Goal: Task Accomplishment & Management: Complete application form

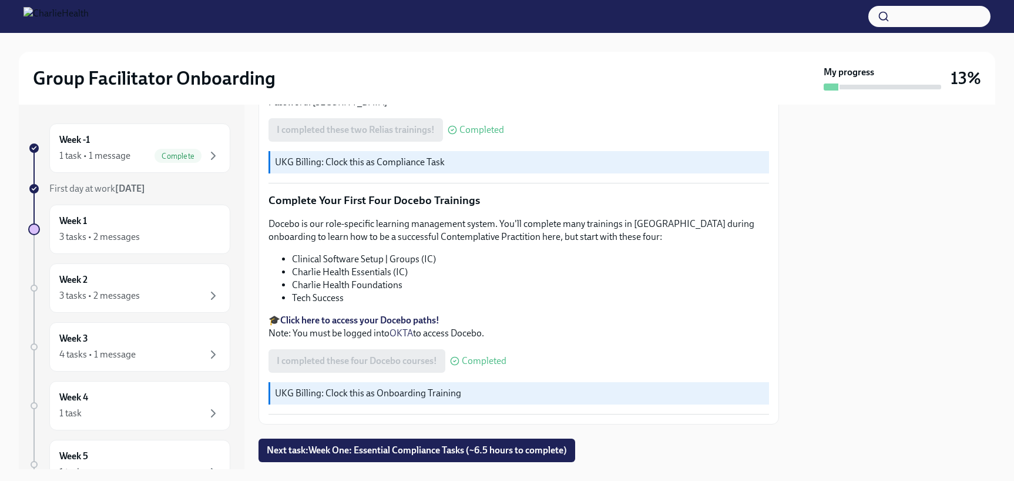
scroll to position [1585, 0]
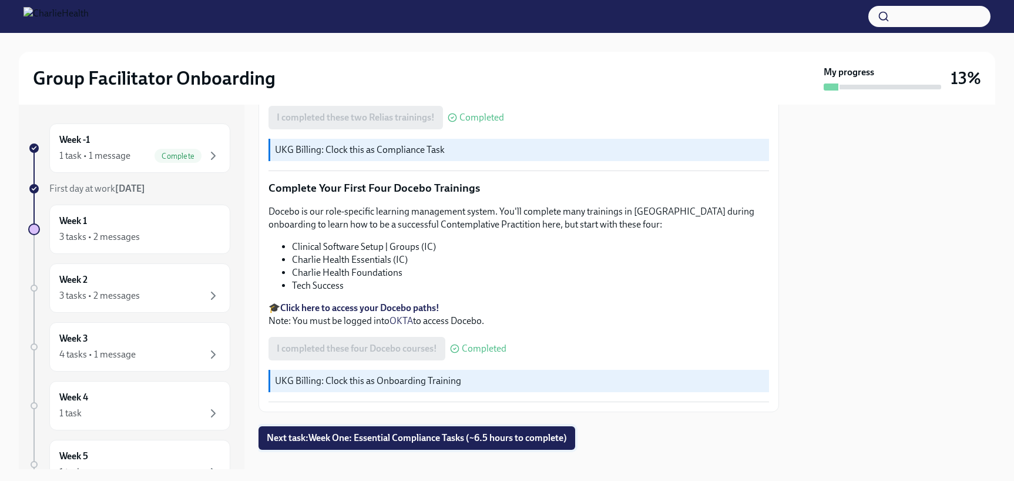
click at [475, 432] on span "Next task : Week One: Essential Compliance Tasks (~6.5 hours to complete)" at bounding box center [417, 438] width 300 height 12
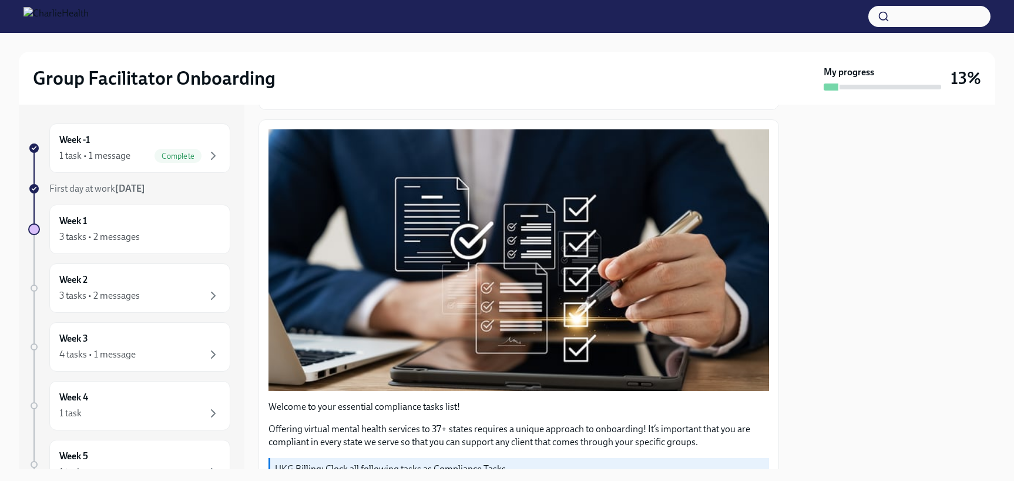
scroll to position [436, 0]
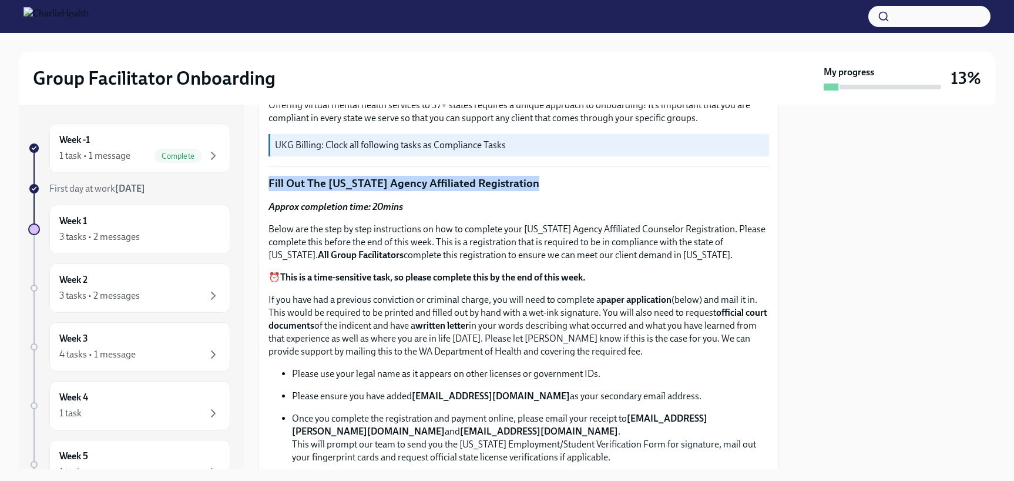
drag, startPoint x: 768, startPoint y: 170, endPoint x: 768, endPoint y: 158, distance: 12.3
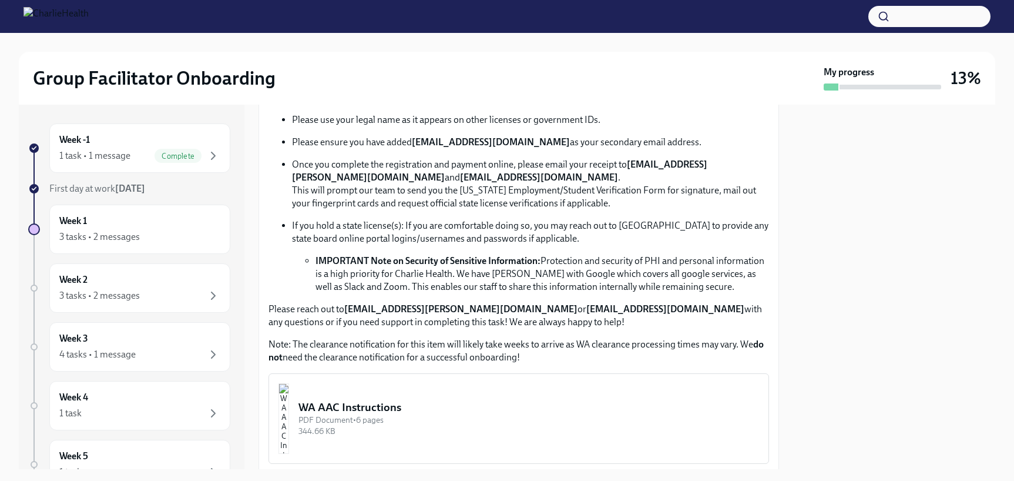
scroll to position [700, 0]
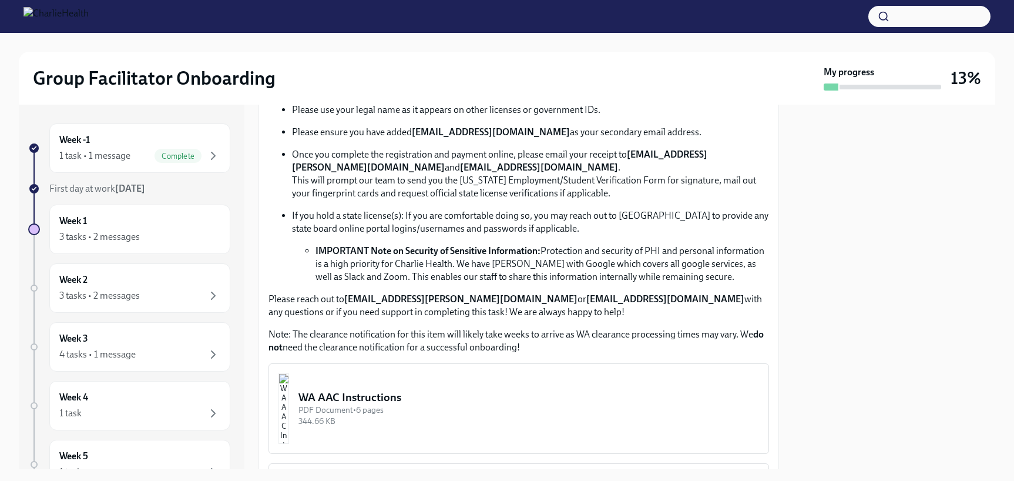
click at [376, 396] on div "WA AAC Instructions" at bounding box center [529, 397] width 461 height 15
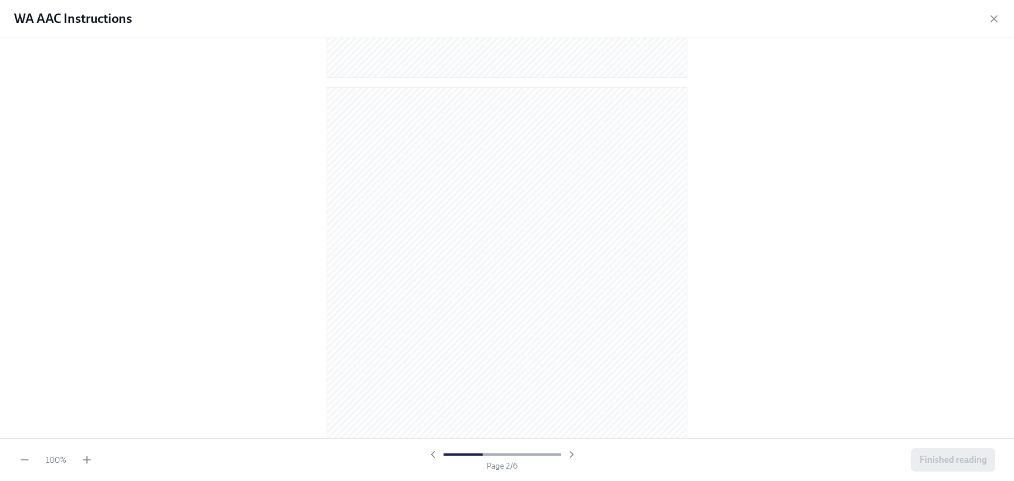
scroll to position [468, 0]
click at [92, 464] on icon "button" at bounding box center [87, 460] width 12 height 12
click at [991, 14] on icon "button" at bounding box center [994, 19] width 12 height 12
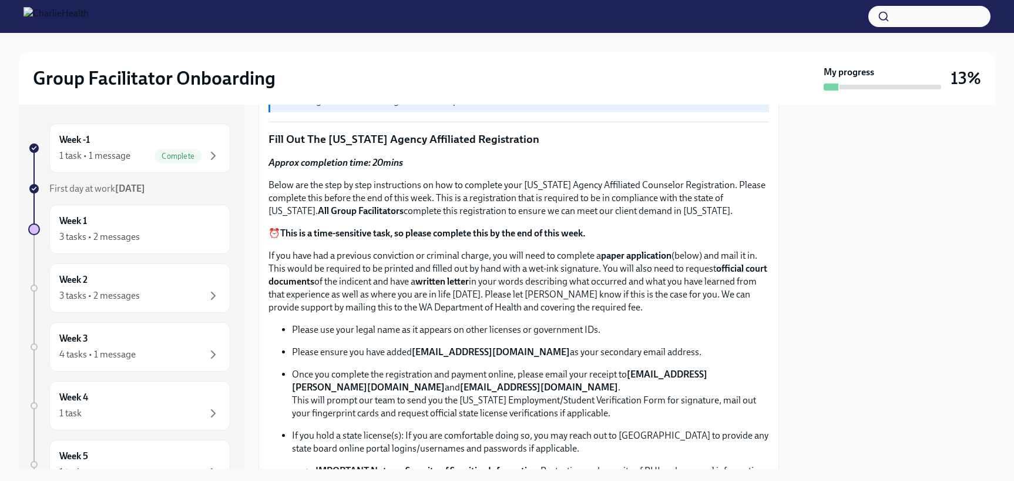
scroll to position [591, 0]
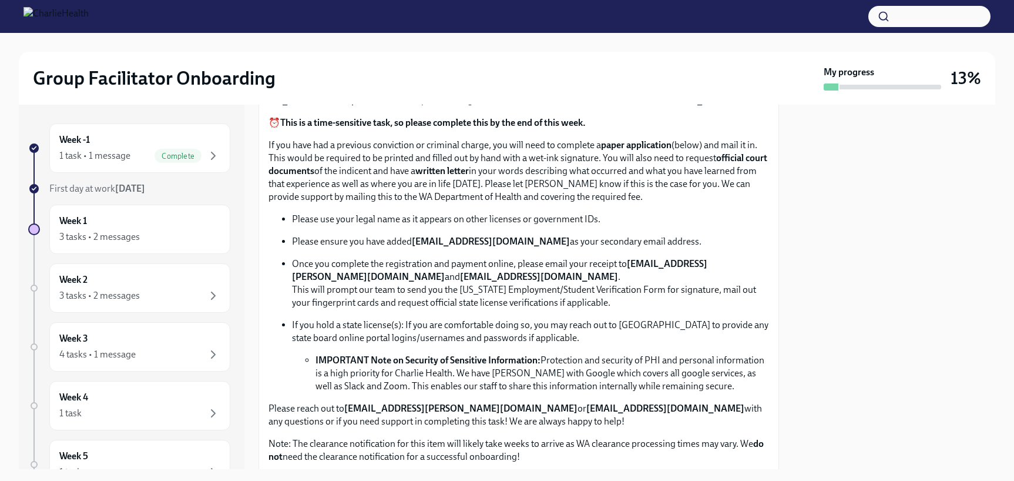
click at [561, 242] on p "Please ensure you have added [EMAIL_ADDRESS][DOMAIN_NAME] as your secondary ema…" at bounding box center [530, 241] width 477 height 13
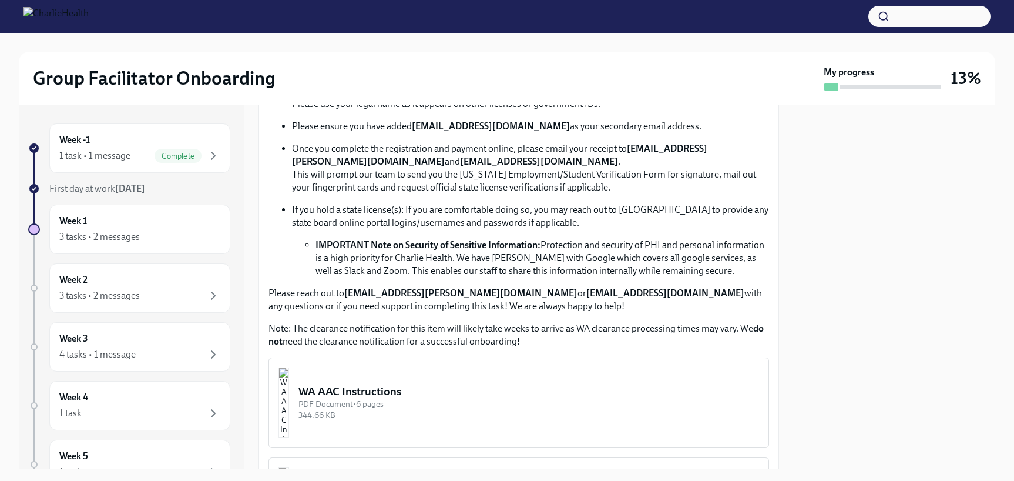
scroll to position [711, 0]
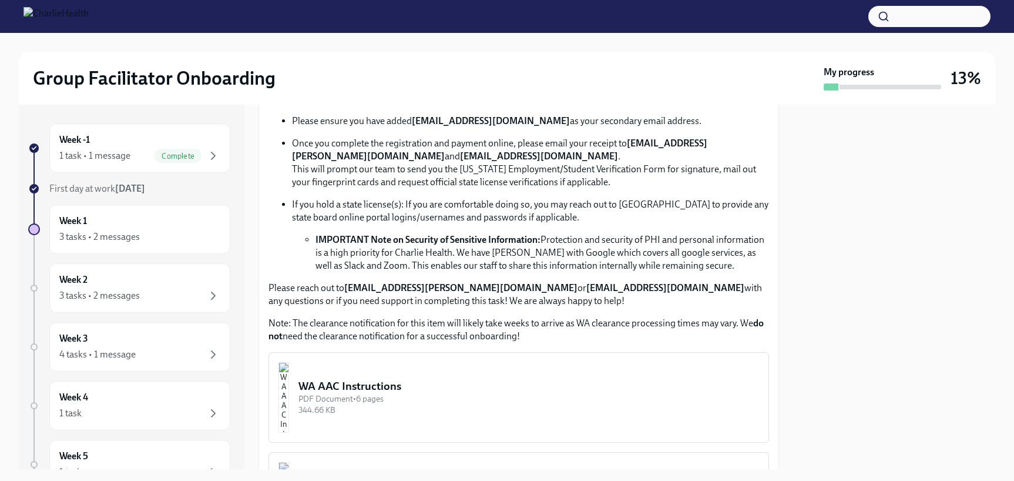
click at [488, 384] on div "WA AAC Instructions" at bounding box center [529, 385] width 461 height 15
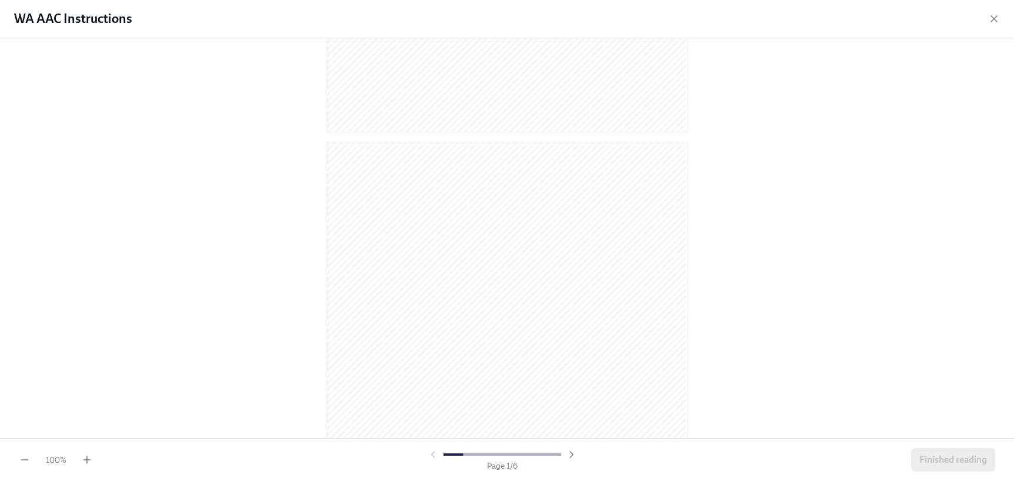
scroll to position [396, 0]
click at [90, 457] on icon "button" at bounding box center [87, 460] width 12 height 12
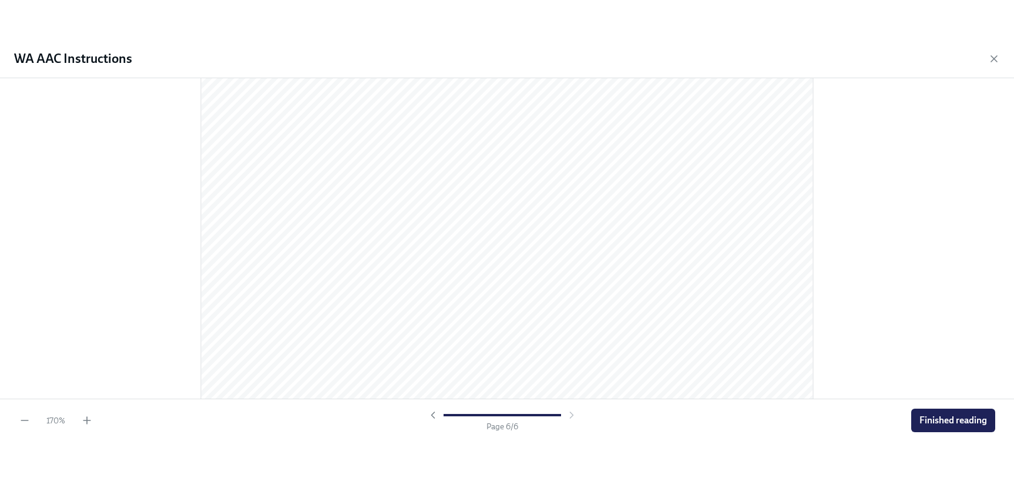
scroll to position [4158, 0]
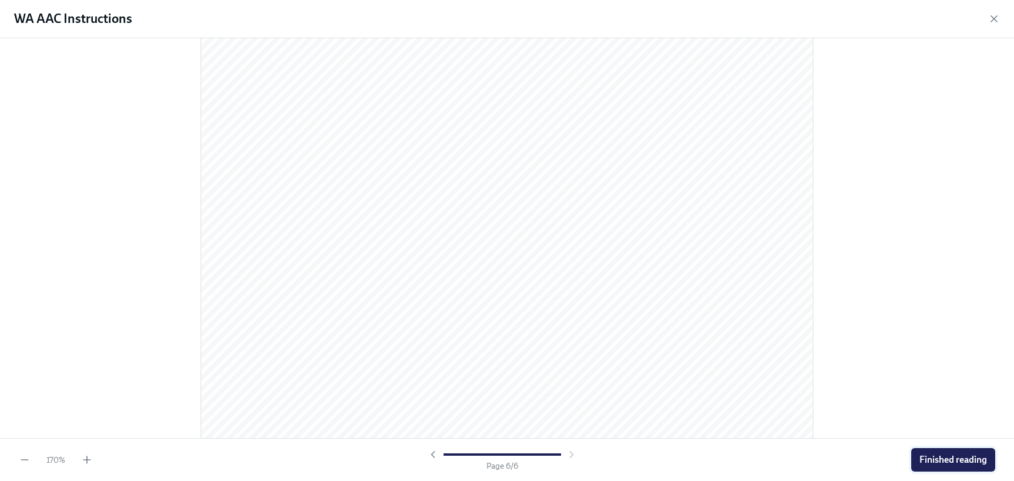
click at [950, 457] on span "Finished reading" at bounding box center [954, 460] width 68 height 12
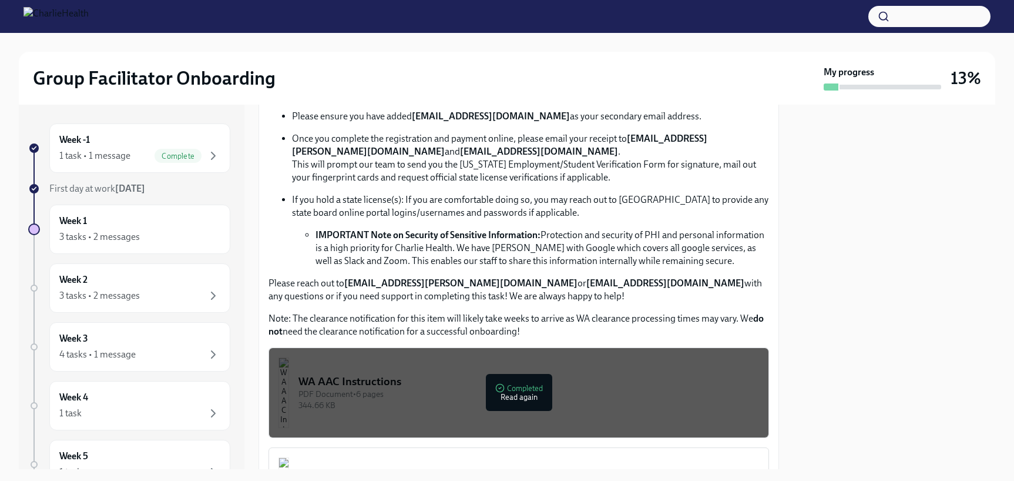
scroll to position [720, 0]
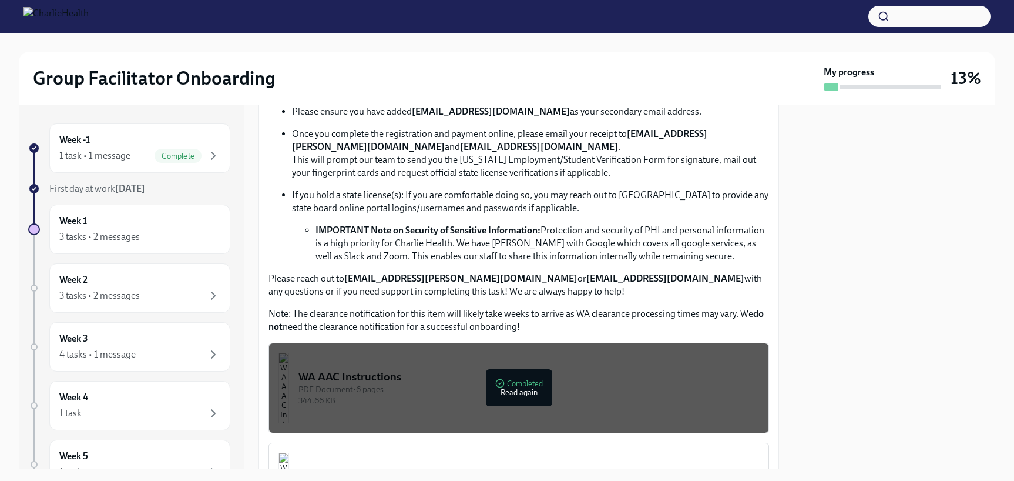
click at [437, 109] on strong "[EMAIL_ADDRESS][DOMAIN_NAME]" at bounding box center [491, 111] width 158 height 11
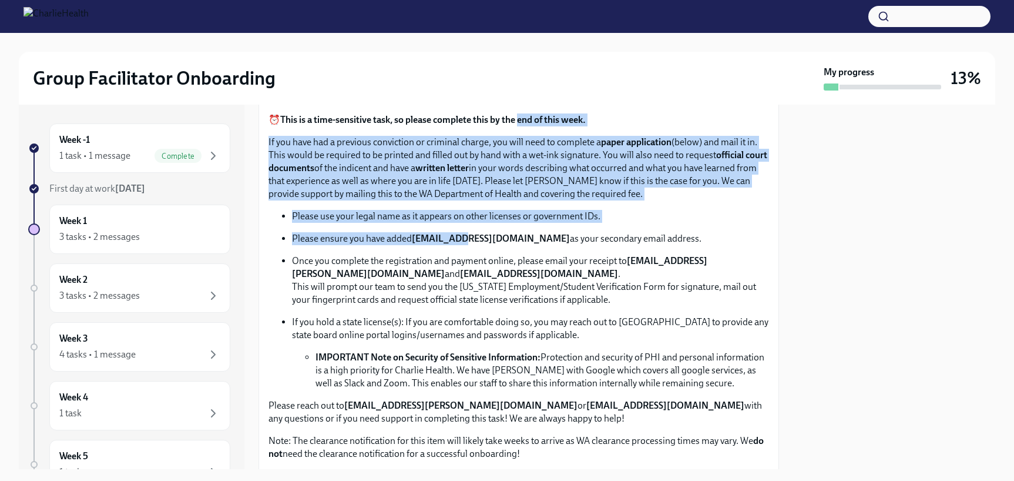
scroll to position [582, 0]
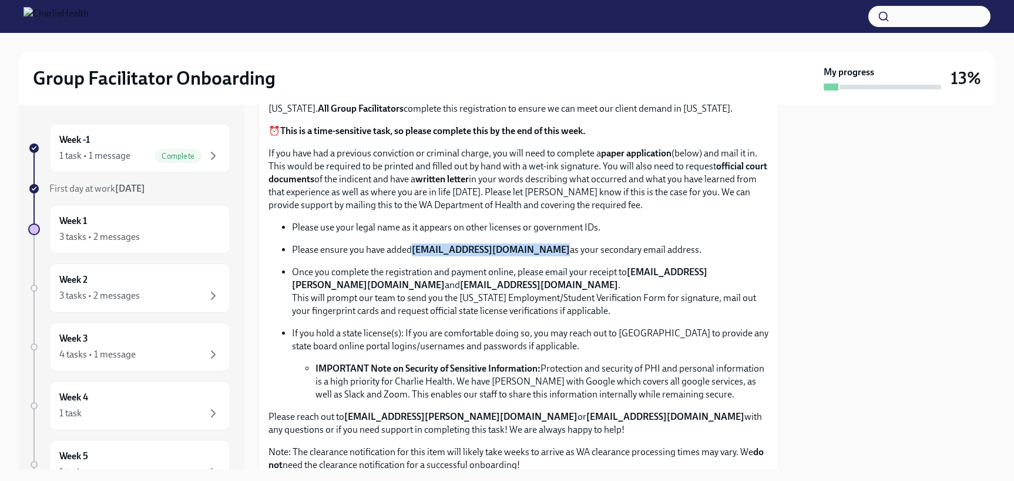
drag, startPoint x: 437, startPoint y: 109, endPoint x: 535, endPoint y: 244, distance: 166.7
click at [535, 244] on strong "[EMAIL_ADDRESS][DOMAIN_NAME]" at bounding box center [491, 249] width 158 height 11
copy strong "[EMAIL_ADDRESS][DOMAIN_NAME]"
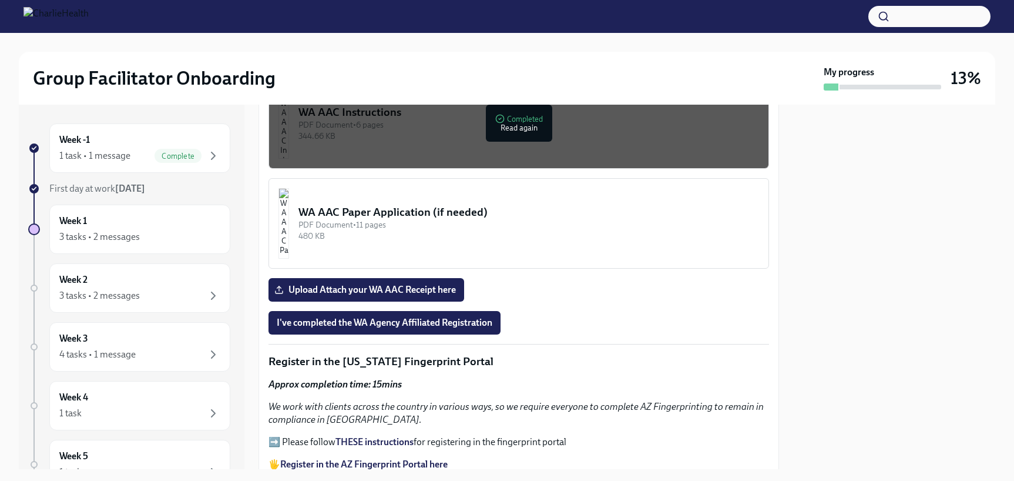
scroll to position [987, 0]
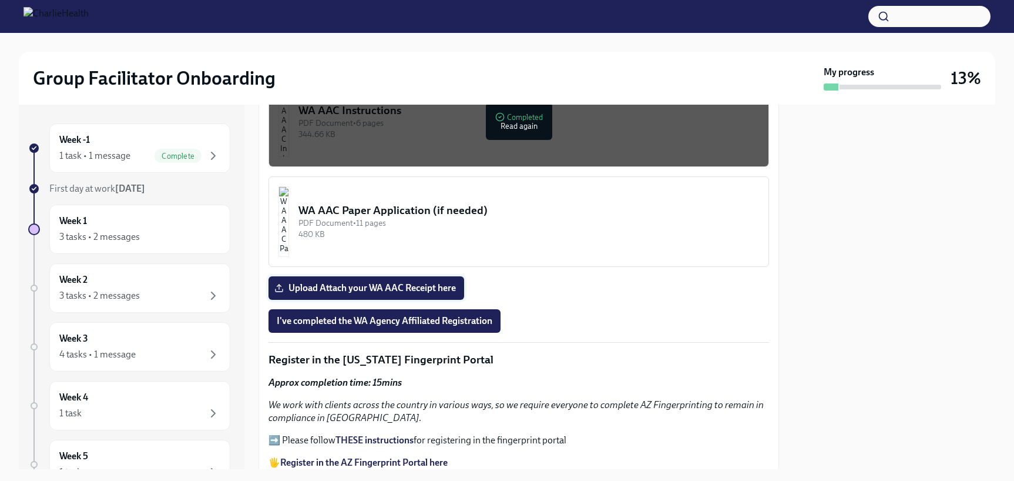
click at [427, 289] on label "Upload Attach your WA AAC Receipt here" at bounding box center [367, 288] width 196 height 24
click at [0, 0] on input "Upload Attach your WA AAC Receipt here" at bounding box center [0, 0] width 0 height 0
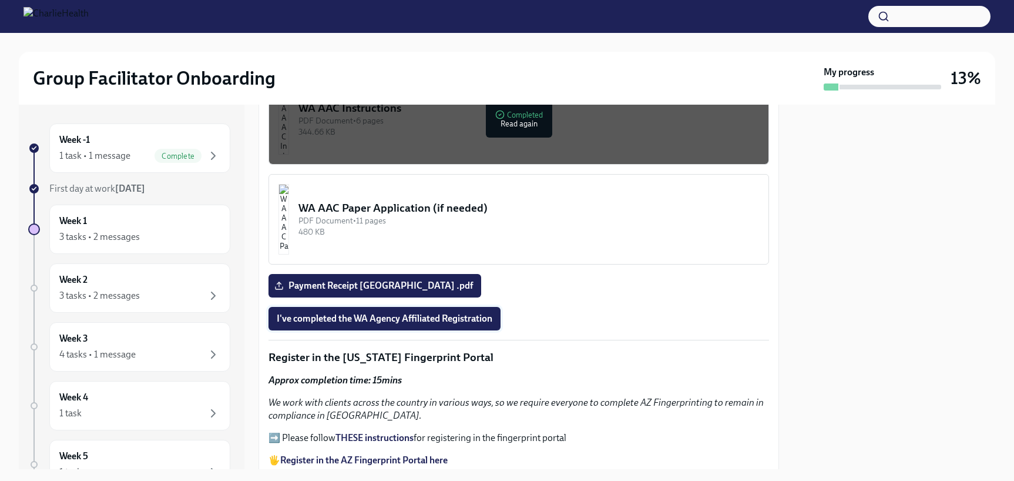
click at [418, 313] on span "I've completed the WA Agency Affiliated Registration" at bounding box center [385, 319] width 216 height 12
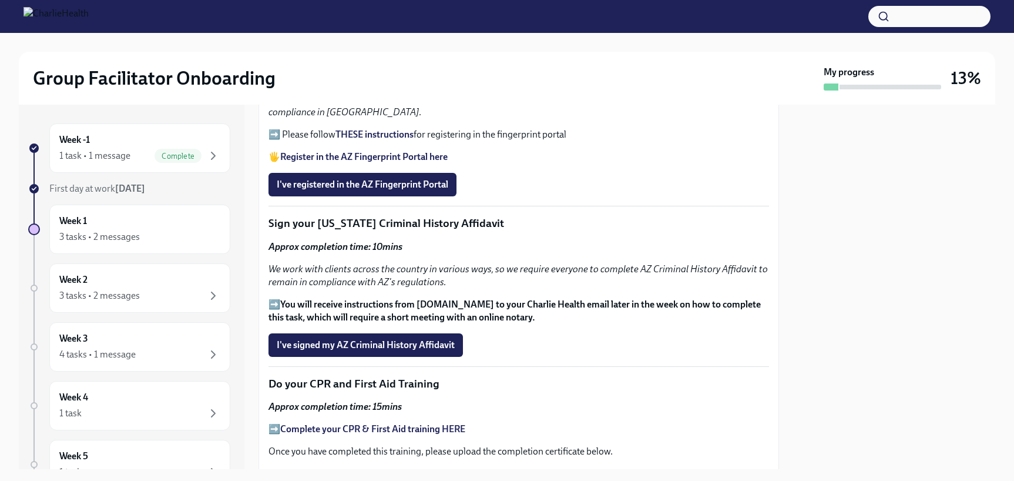
scroll to position [1302, 0]
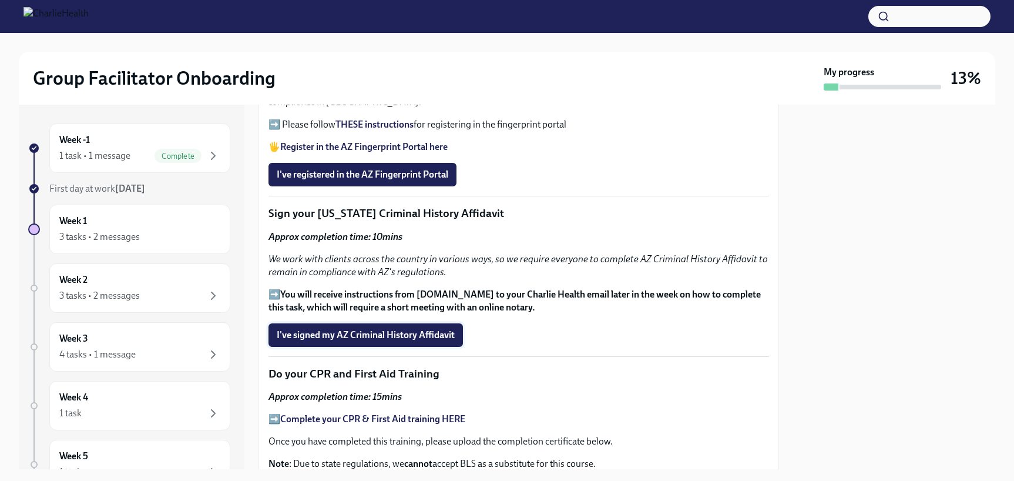
click at [380, 323] on button "I've signed my AZ Criminal History Affidavit" at bounding box center [366, 335] width 195 height 24
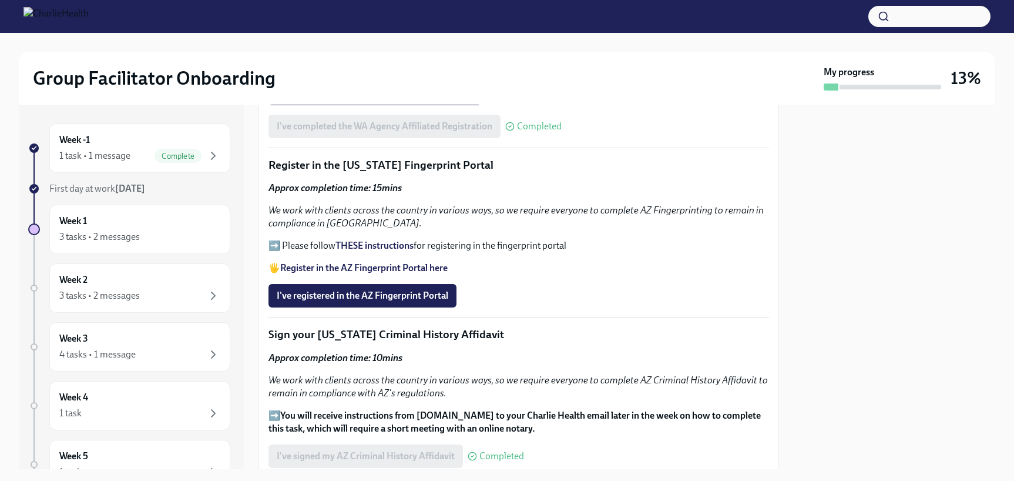
scroll to position [1171, 0]
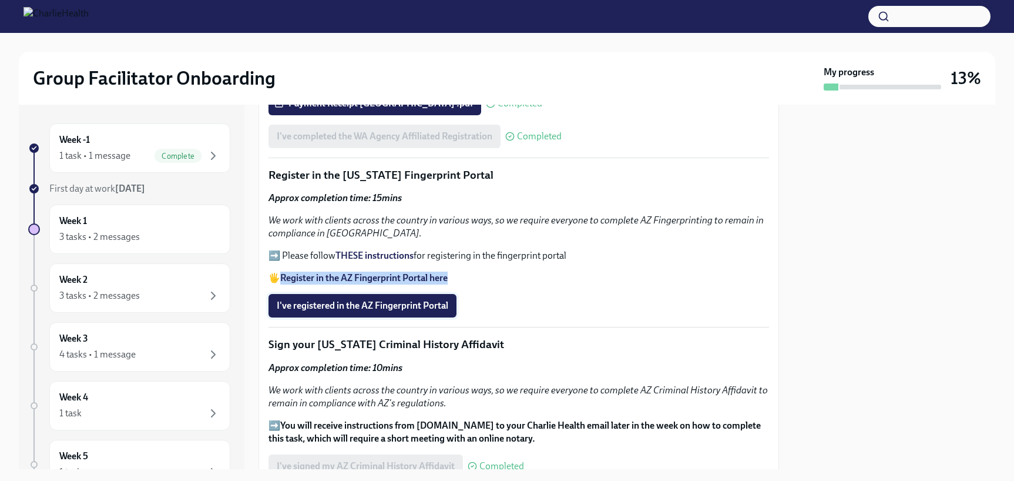
click at [312, 305] on span "I've registered in the AZ Fingerprint Portal" at bounding box center [363, 306] width 172 height 12
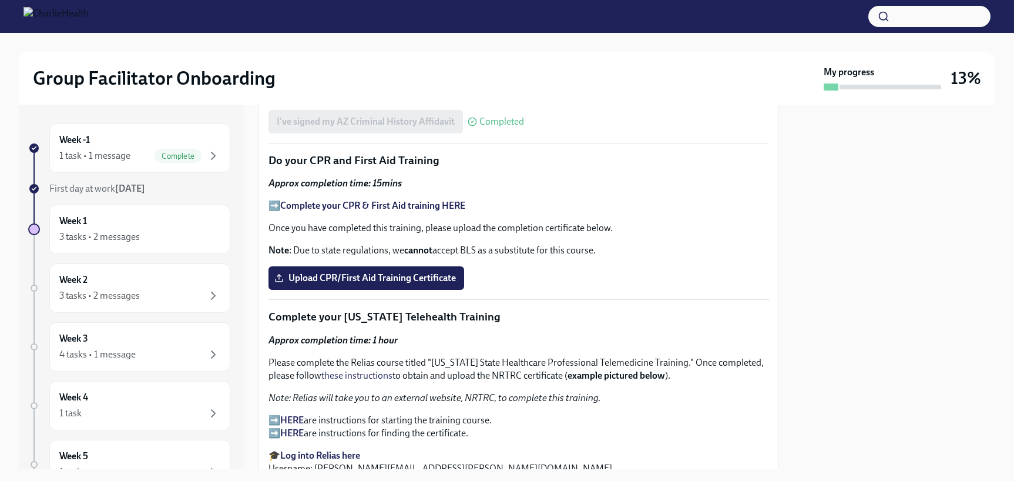
scroll to position [1521, 0]
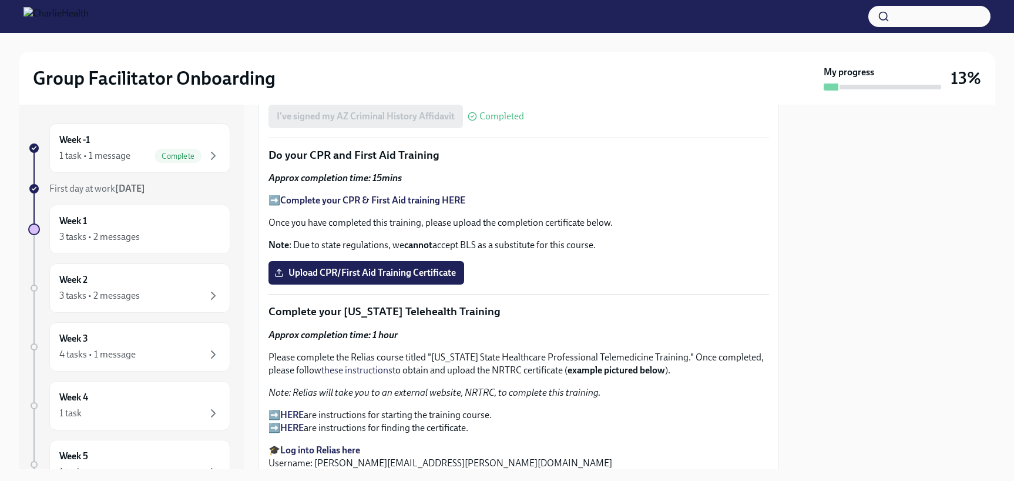
click at [371, 195] on strong "Complete your CPR & First Aid training HERE" at bounding box center [372, 200] width 185 height 11
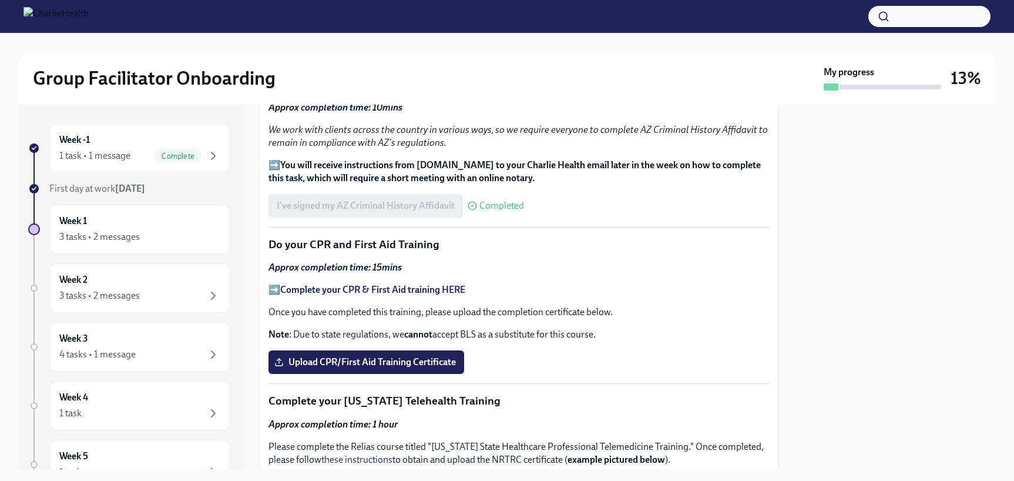
scroll to position [1466, 0]
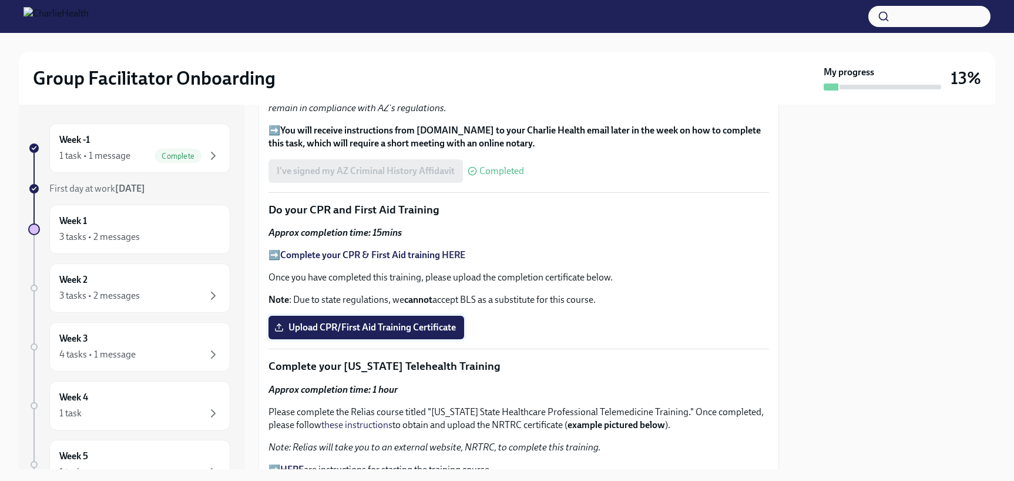
click at [339, 324] on span "Upload CPR/First Aid Training Certificate" at bounding box center [366, 327] width 179 height 12
click at [0, 0] on input "Upload CPR/First Aid Training Certificate" at bounding box center [0, 0] width 0 height 0
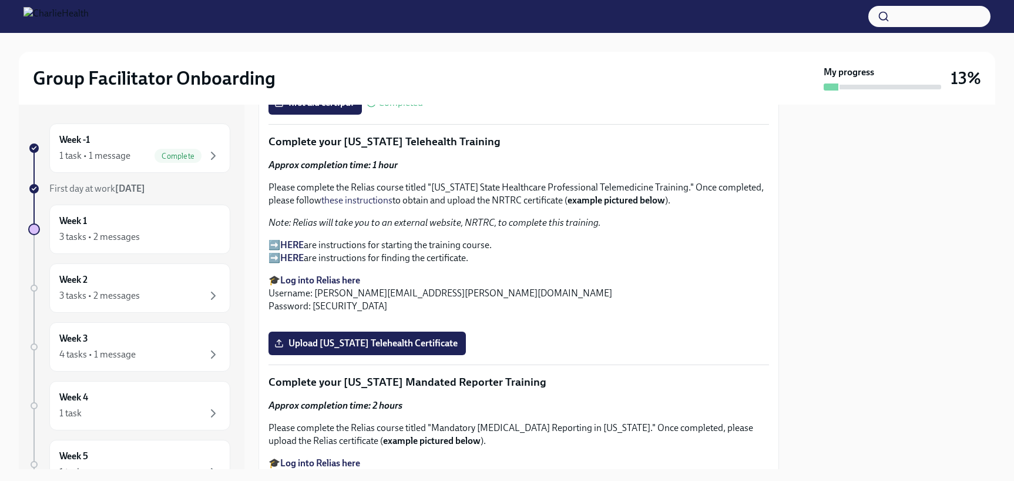
scroll to position [1696, 0]
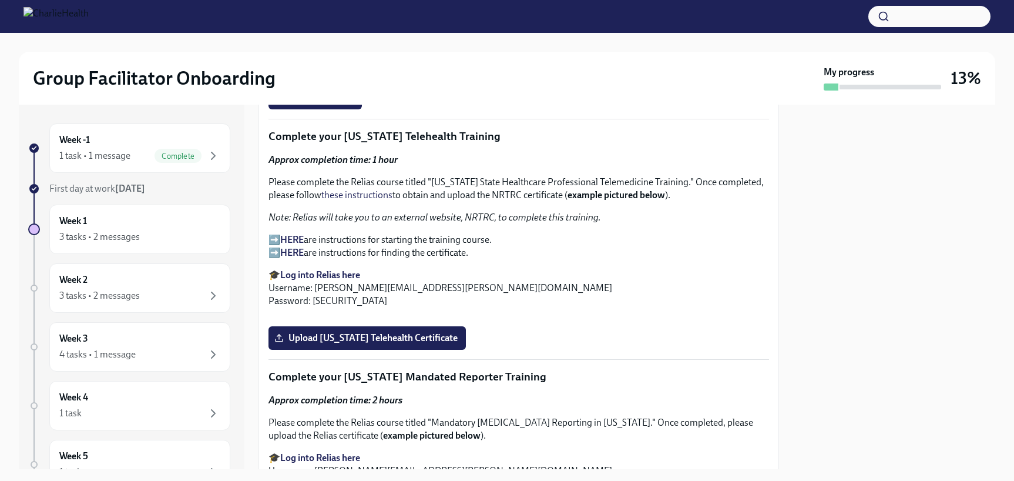
click at [361, 200] on div "Approx completion time: 1 hour Please complete the Relias course titled "[US_ST…" at bounding box center [519, 230] width 501 height 154
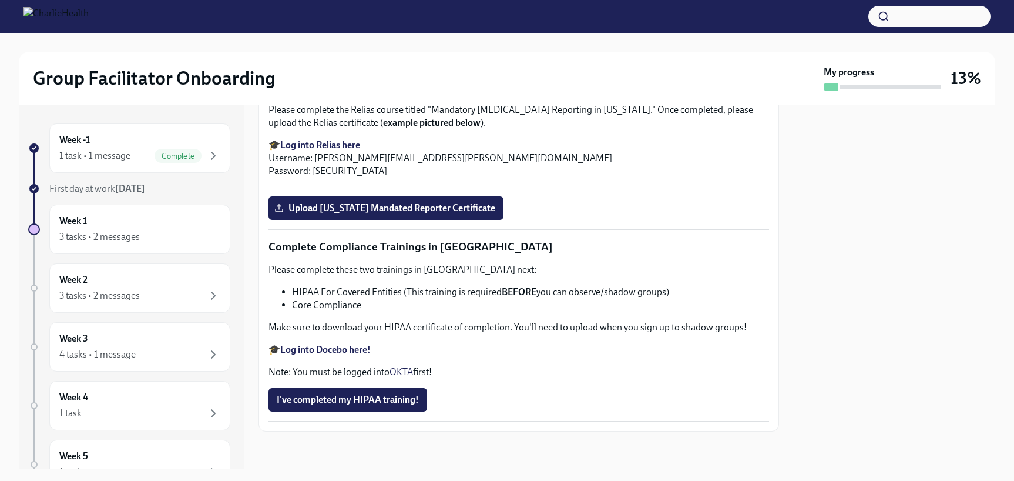
scroll to position [2032, 0]
click at [373, 31] on span "Upload [US_STATE] Telehealth Certificate" at bounding box center [367, 25] width 181 height 12
click at [0, 0] on input "Upload [US_STATE] Telehealth Certificate" at bounding box center [0, 0] width 0 height 0
click at [809, 280] on div at bounding box center [894, 287] width 202 height 364
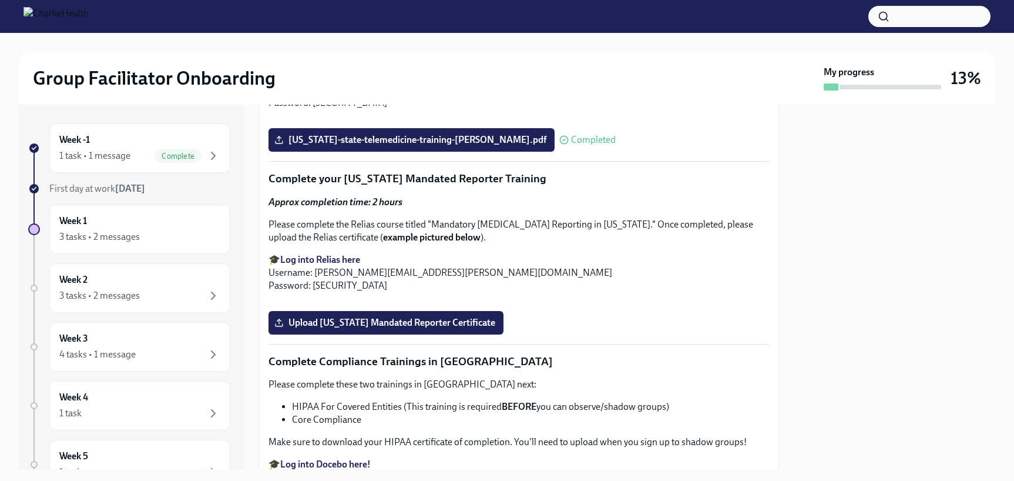
scroll to position [1691, 0]
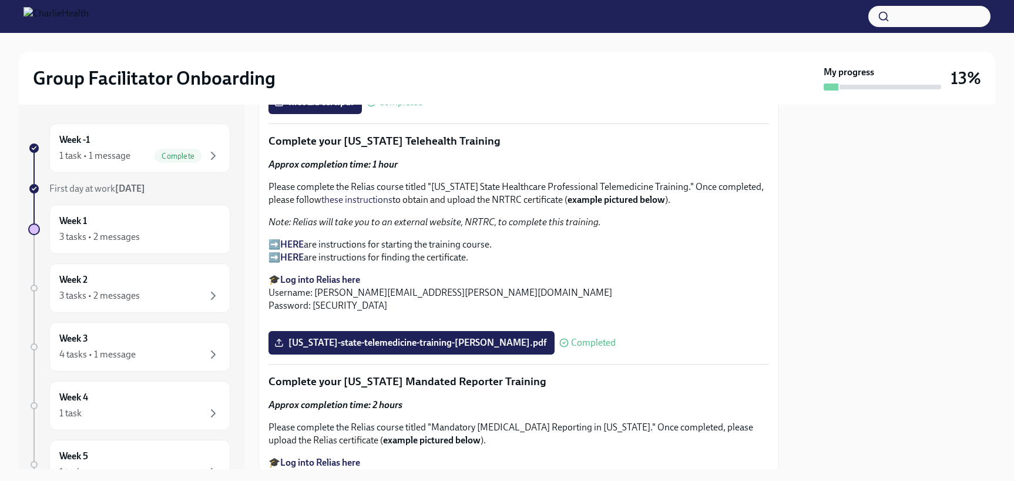
click at [287, 252] on strong "HERE" at bounding box center [292, 257] width 24 height 11
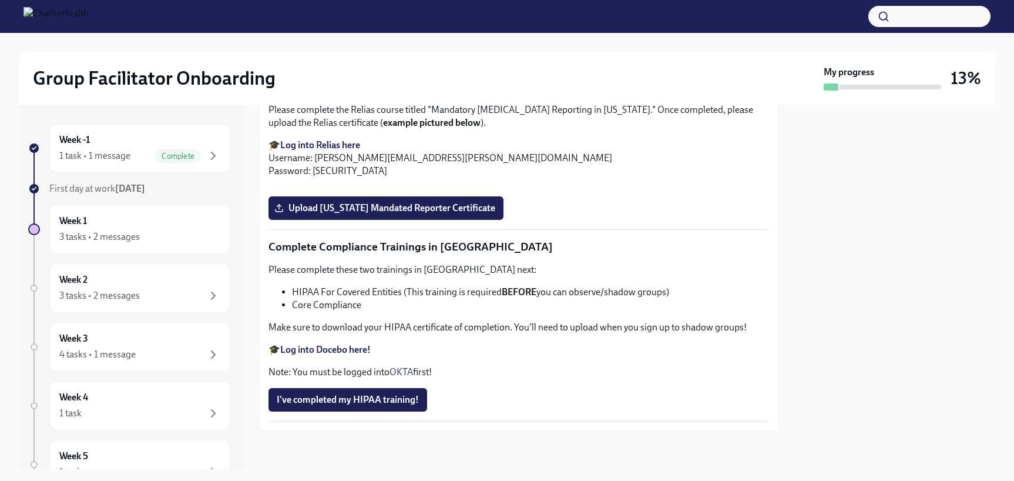
scroll to position [2373, 0]
click at [451, 116] on p "Please complete the Relias course titled "Mandatory [MEDICAL_DATA] Reporting in…" at bounding box center [519, 116] width 501 height 26
drag, startPoint x: 451, startPoint y: 116, endPoint x: 611, endPoint y: 121, distance: 159.9
click at [611, 121] on p "Please complete the Relias course titled "Mandatory [MEDICAL_DATA] Reporting in…" at bounding box center [519, 116] width 501 height 26
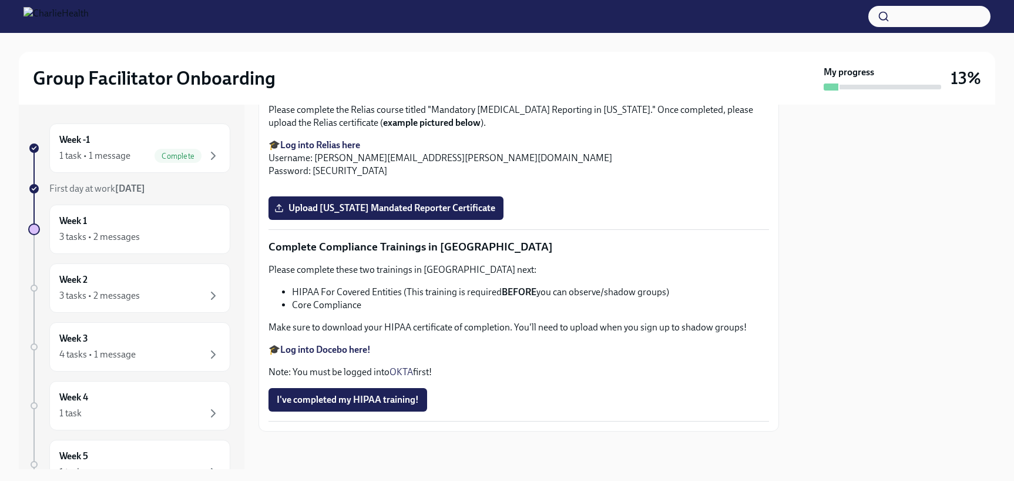
click at [421, 128] on strong "example pictured below" at bounding box center [432, 122] width 98 height 11
click at [411, 128] on strong "example pictured below" at bounding box center [432, 122] width 98 height 11
click at [390, 128] on strong "example pictured below" at bounding box center [432, 122] width 98 height 11
click at [602, 177] on p "🎓 Log into Relias here Username: [PERSON_NAME][EMAIL_ADDRESS][PERSON_NAME][DOMA…" at bounding box center [519, 158] width 501 height 39
click at [440, 128] on strong "example pictured below" at bounding box center [432, 122] width 98 height 11
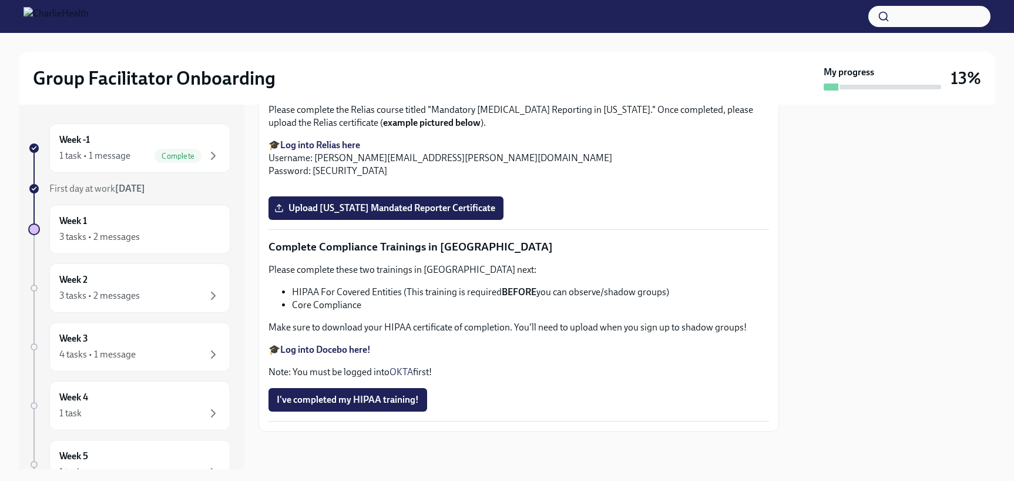
scroll to position [2453, 0]
click at [482, 187] on button "Zoom image" at bounding box center [519, 187] width 501 height 0
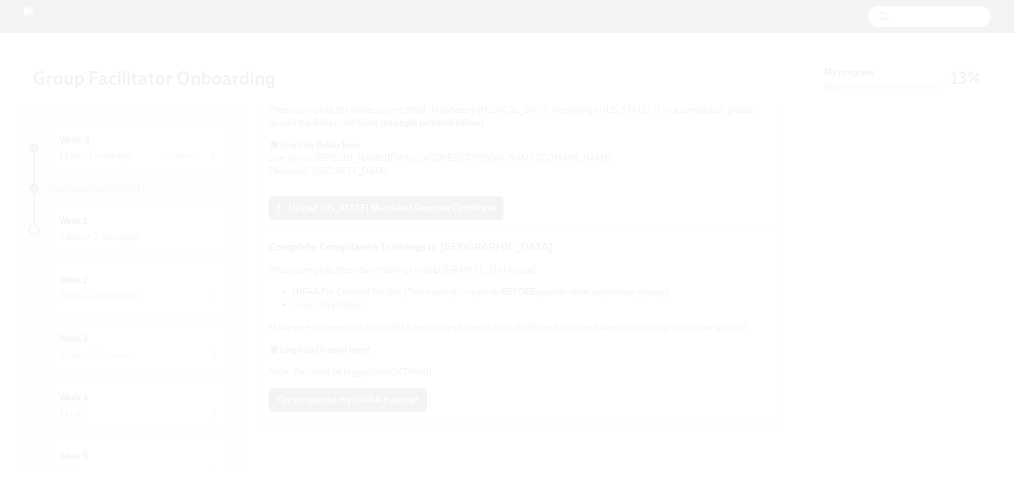
click at [482, 282] on button "Unzoom image" at bounding box center [507, 240] width 1014 height 481
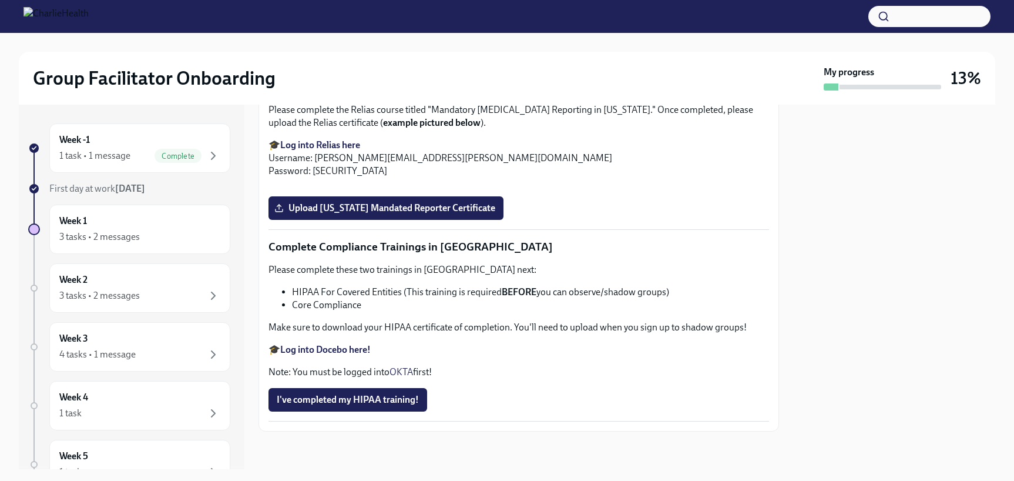
click at [482, 187] on button "Zoom image" at bounding box center [519, 187] width 501 height 0
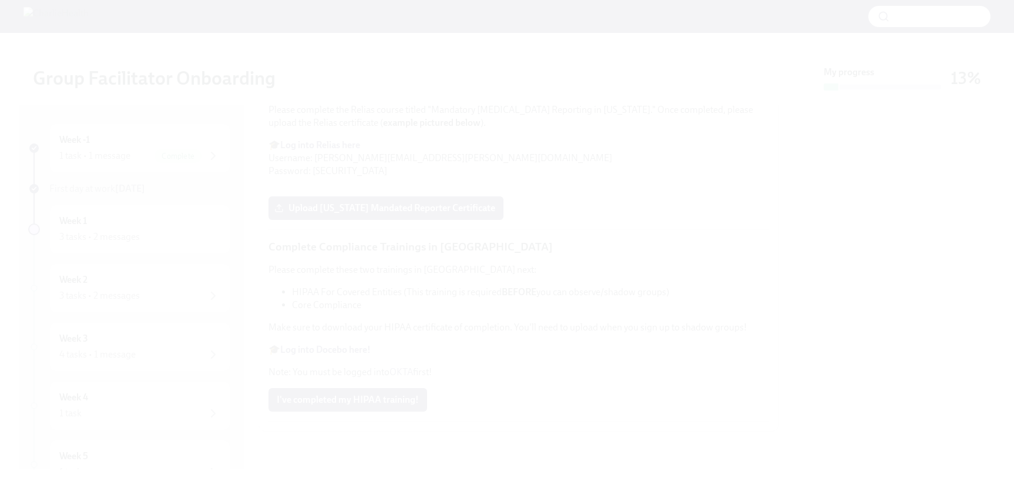
click at [482, 280] on button "Unzoom image" at bounding box center [507, 240] width 1014 height 481
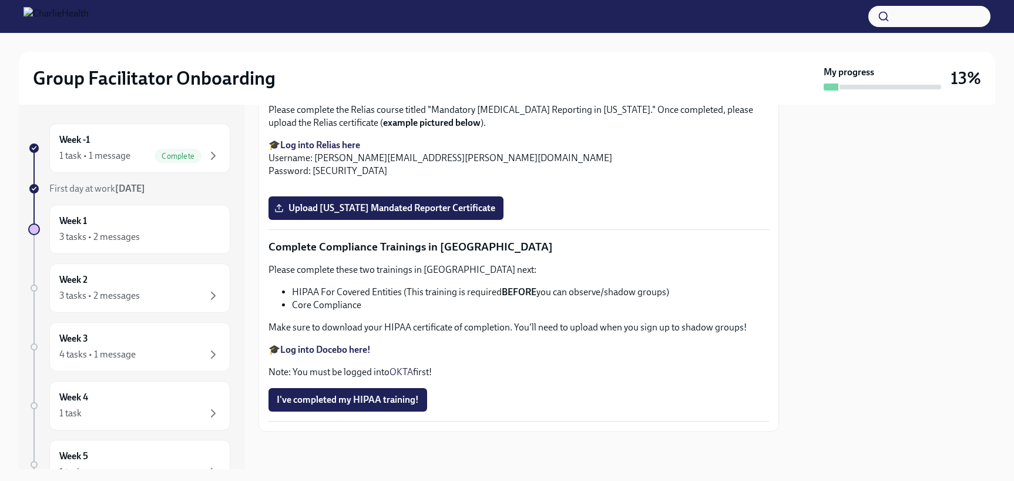
scroll to position [2746, 0]
click at [399, 204] on span "Upload [US_STATE] Mandated Reporter Certificate" at bounding box center [386, 208] width 219 height 12
click at [0, 0] on input "Upload [US_STATE] Mandated Reporter Certificate" at bounding box center [0, 0] width 0 height 0
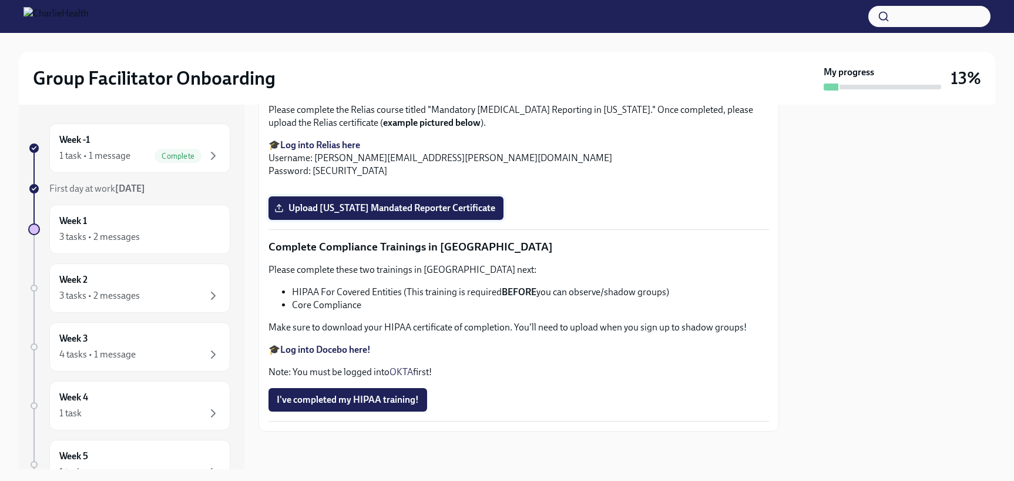
click at [462, 220] on label "Upload [US_STATE] Mandated Reporter Certificate" at bounding box center [386, 208] width 235 height 24
click at [0, 0] on input "Upload [US_STATE] Mandated Reporter Certificate" at bounding box center [0, 0] width 0 height 0
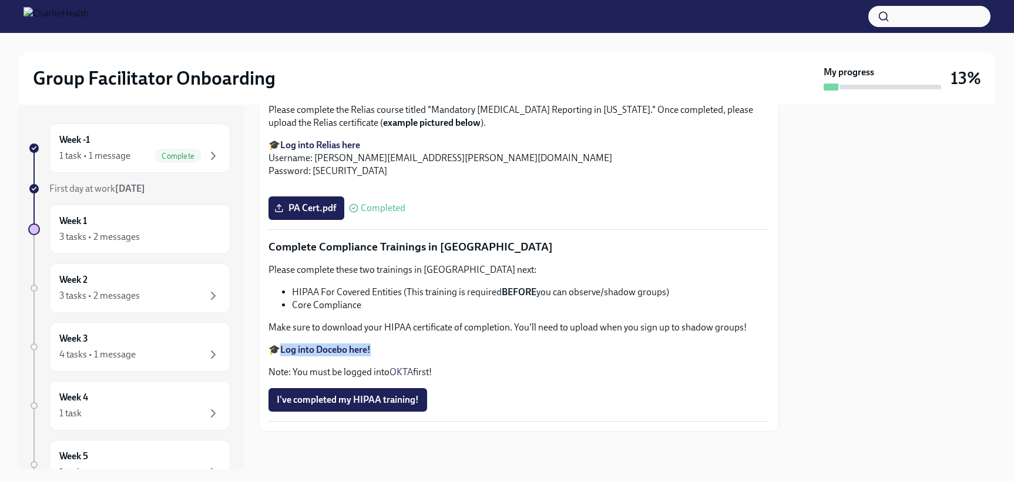
scroll to position [2746, 0]
